Goal: Task Accomplishment & Management: Use online tool/utility

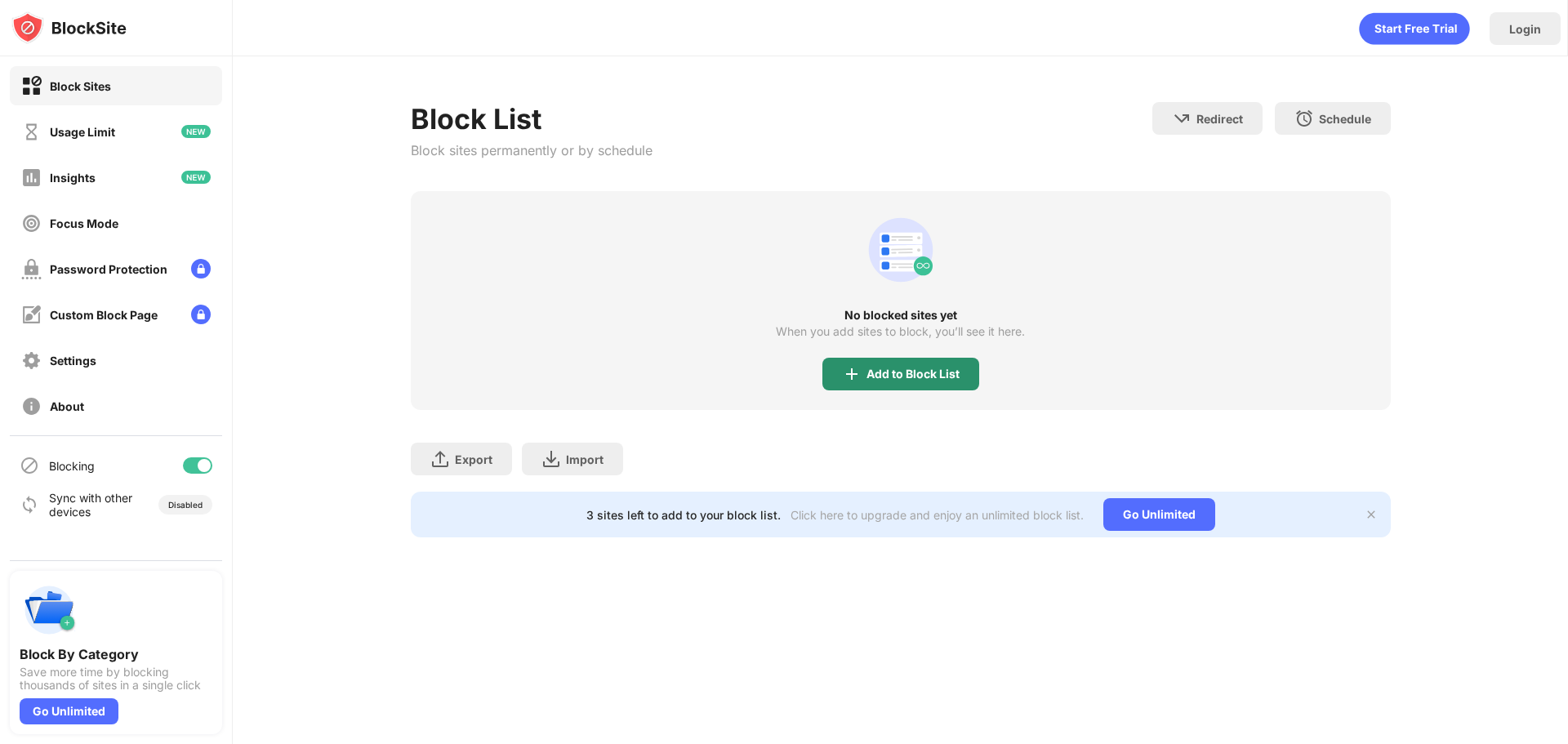
click at [910, 373] on div "Add to Block List" at bounding box center [913, 374] width 93 height 13
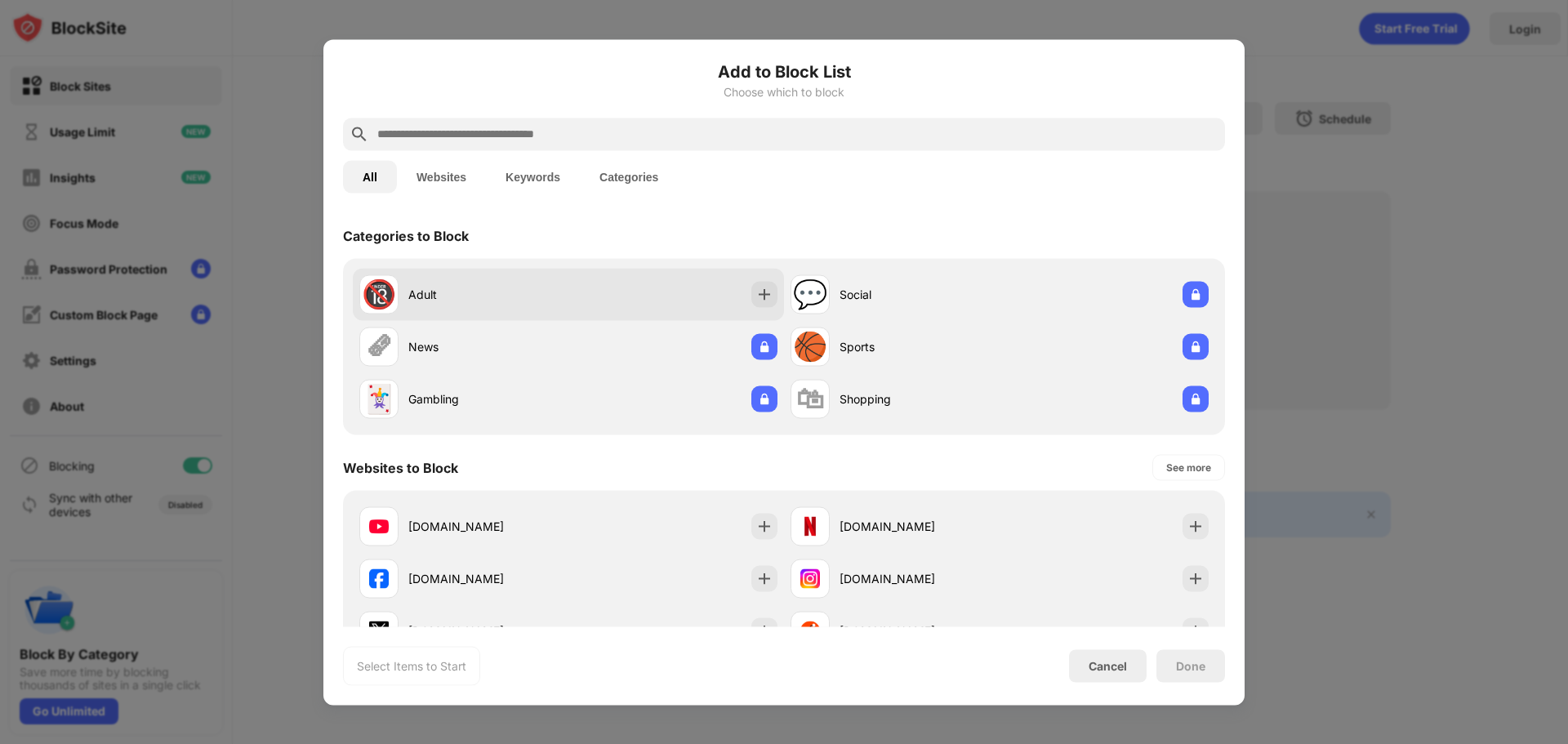
click at [490, 308] on div "🔞 Adult" at bounding box center [464, 293] width 209 height 39
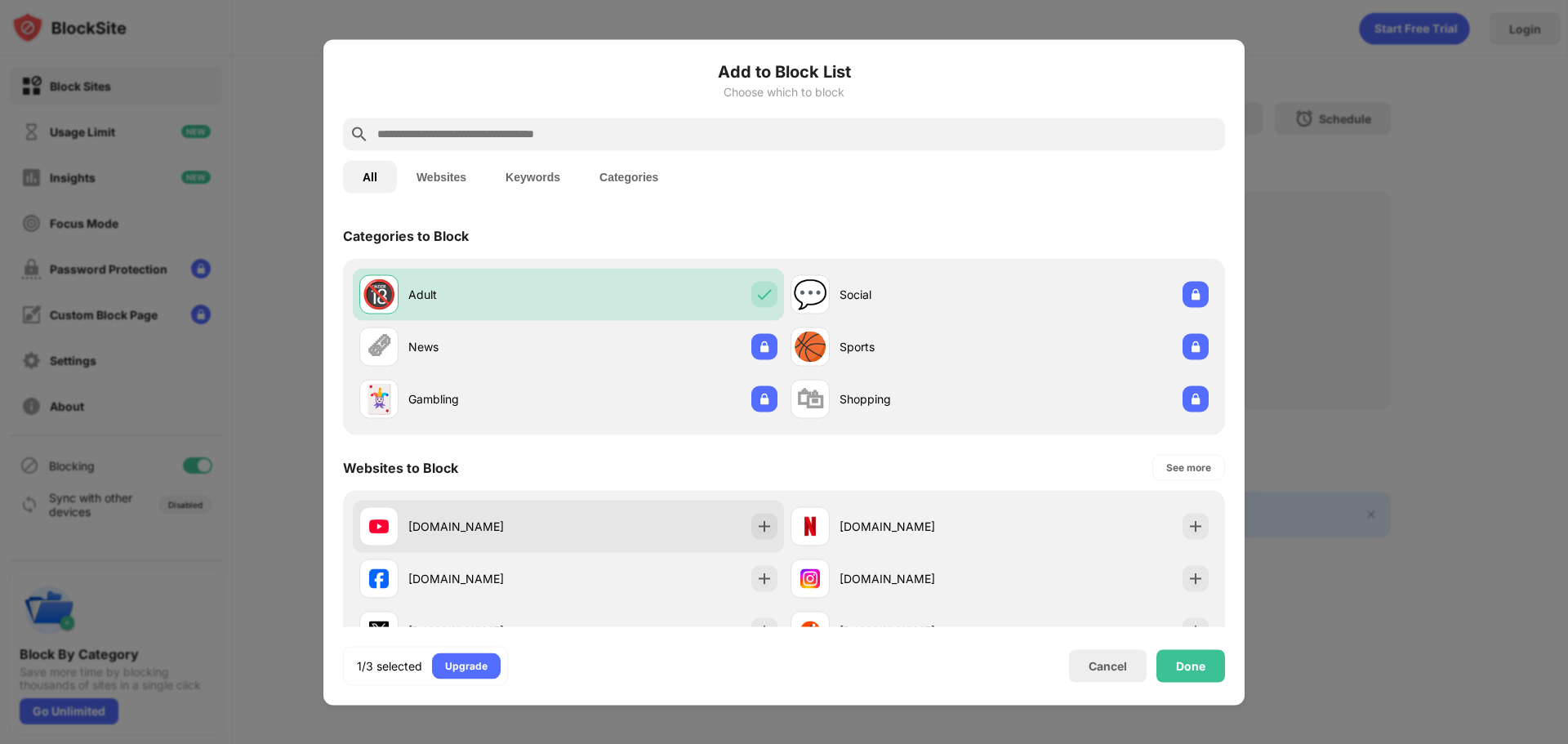
click at [645, 517] on div "[DOMAIN_NAME]" at bounding box center [568, 526] width 432 height 52
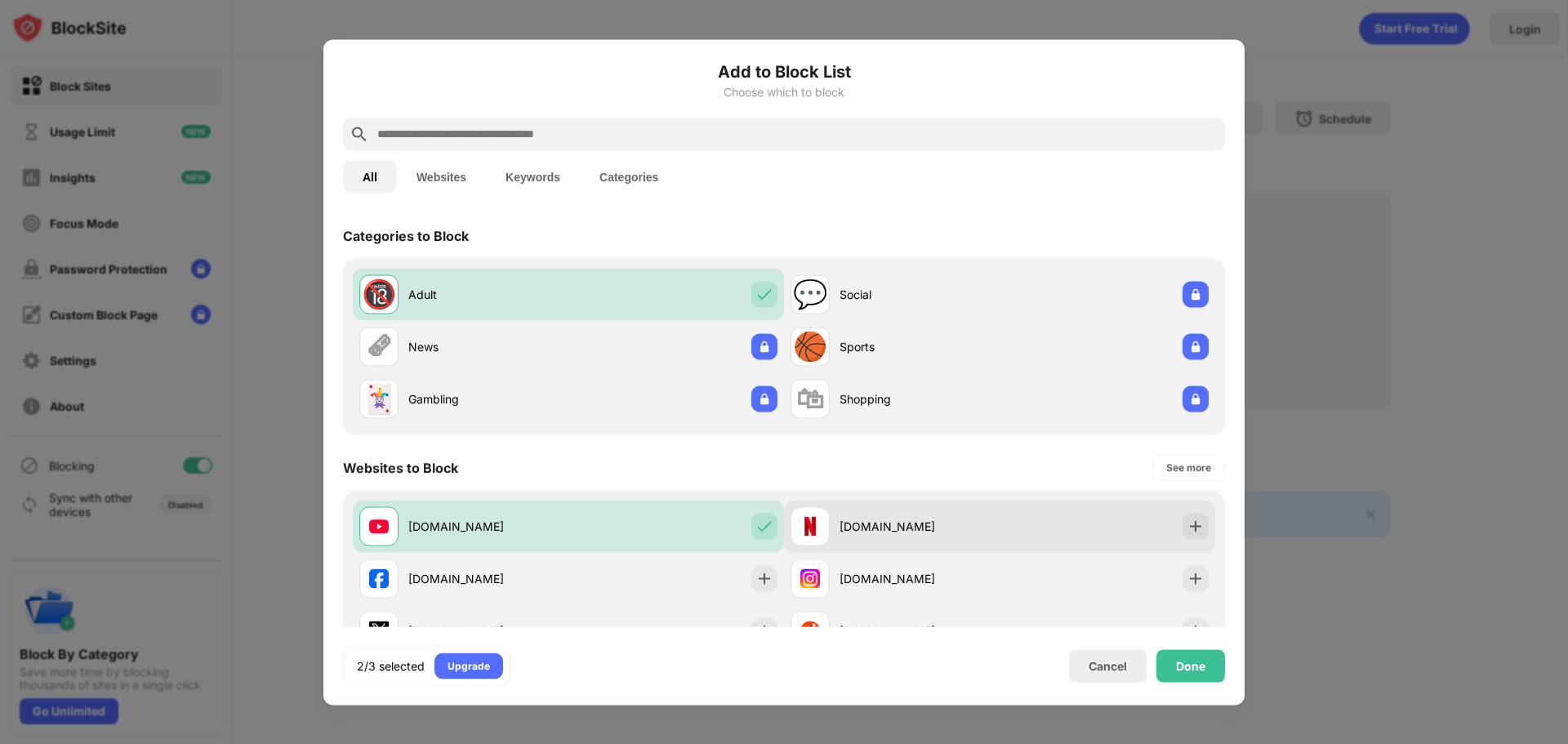
scroll to position [82, 0]
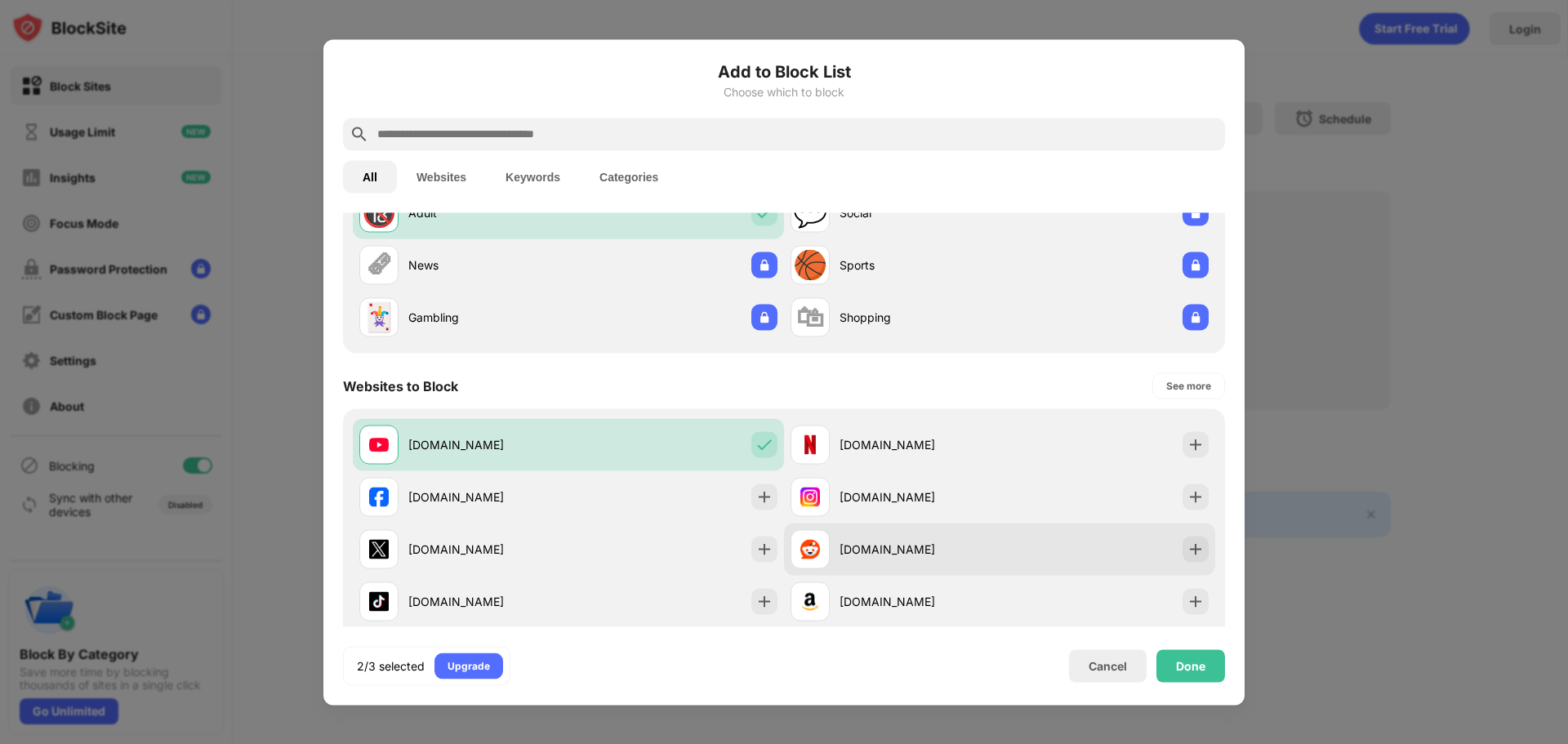
drag, startPoint x: 881, startPoint y: 544, endPoint x: 926, endPoint y: 554, distance: 46.1
click at [882, 544] on div "[DOMAIN_NAME]" at bounding box center [919, 549] width 160 height 17
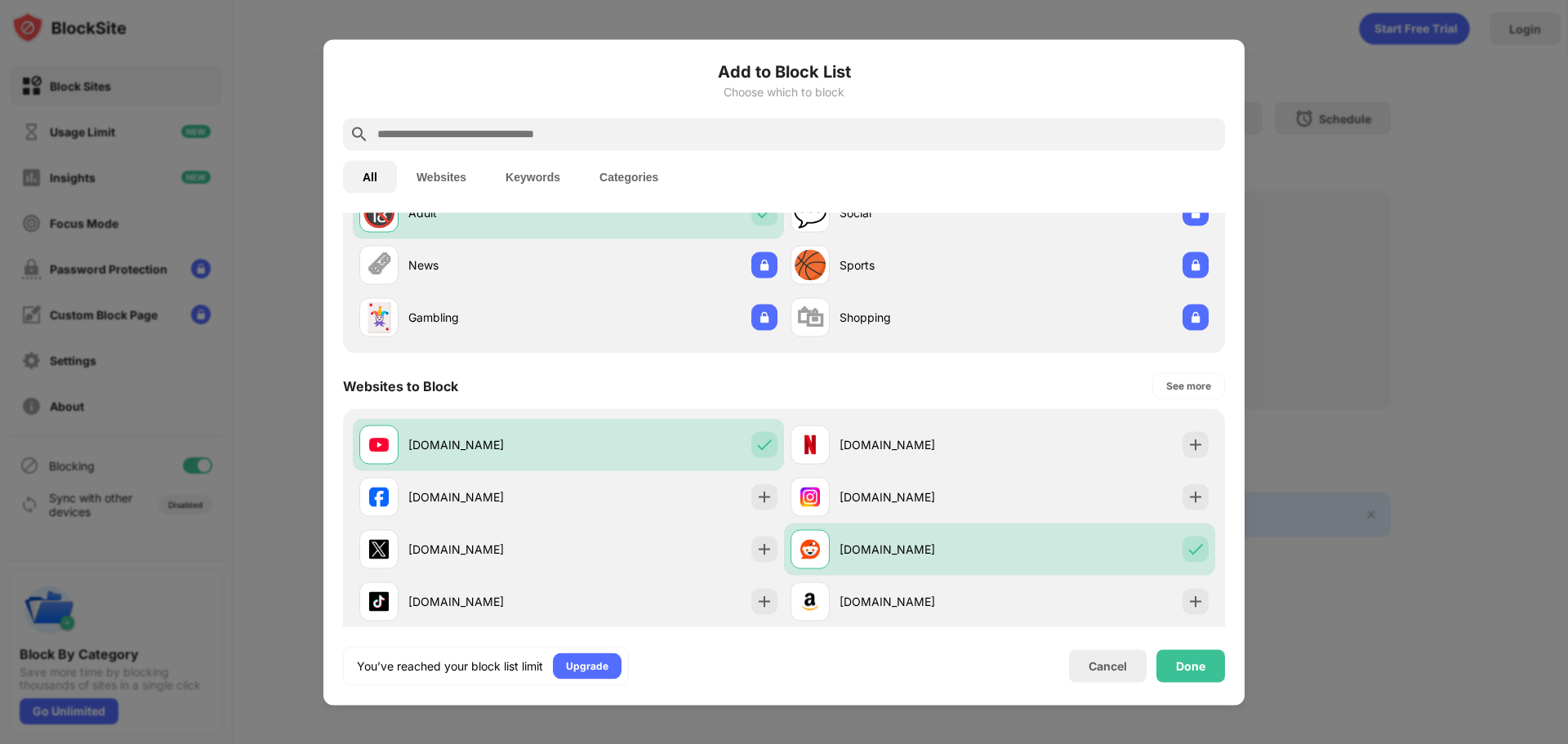
click at [1198, 660] on div "Done" at bounding box center [1190, 666] width 29 height 13
